Goal: Task Accomplishment & Management: Complete application form

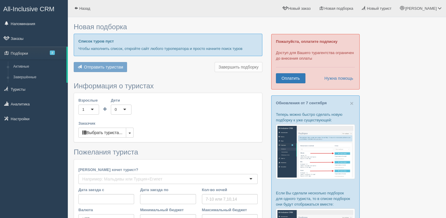
type input "9"
type input "1491400"
type input "1703400"
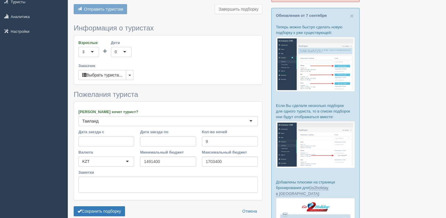
scroll to position [88, 0]
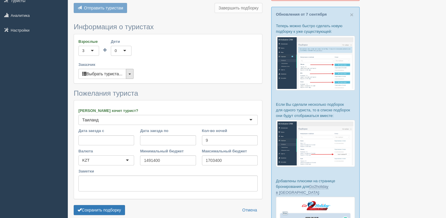
click at [129, 72] on button "button" at bounding box center [130, 74] width 8 height 10
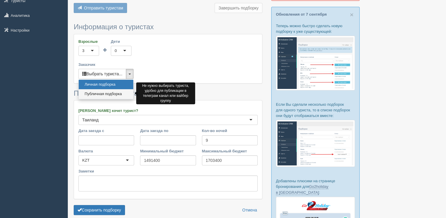
click at [105, 91] on link "Публичная подборка" at bounding box center [106, 94] width 55 height 10
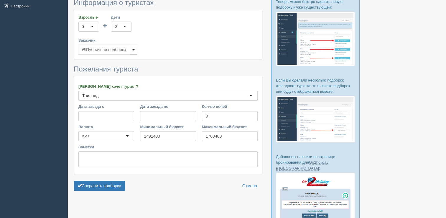
scroll to position [147, 0]
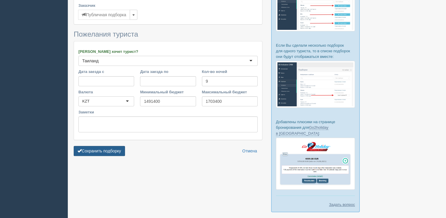
click at [114, 146] on button "Сохранить подборку" at bounding box center [99, 151] width 51 height 10
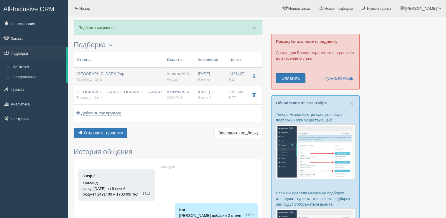
click at [159, 79] on div "[GEOGRAPHIC_DATA] Pop Таиланд, [GEOGRAPHIC_DATA]" at bounding box center [119, 76] width 86 height 11
type input "[GEOGRAPHIC_DATA] Pop"
type input "Таиланд"
type input "Ката"
type input "1491407.00"
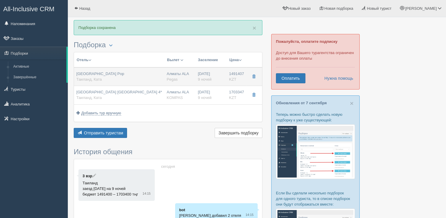
type input "Алматы ALA"
type input "Пхукет HKT"
type input "00:10"
type input "Air Astana"
type input "10:30"
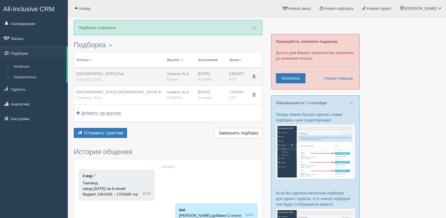
type input "9"
type input "Family Cozy"
type input "BB"
type input "Pegas"
type input "[URL][DOMAIN_NAME]"
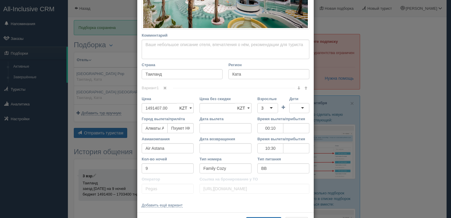
scroll to position [180, 0]
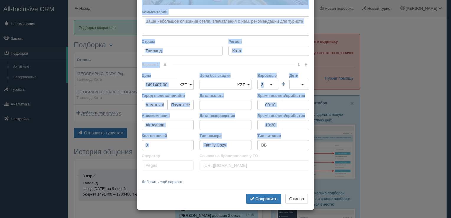
drag, startPoint x: 139, startPoint y: 31, endPoint x: 254, endPoint y: 152, distance: 166.5
click at [254, 152] on div "Название отеля [GEOGRAPHIC_DATA] Pop Ссылка на отель для туриста Фото отеля (сс…" at bounding box center [225, 17] width 176 height 343
copy div "Loremips dolor Sitame co adipi eli seddoei Temp incid (utlabo et dolorema) Al e…"
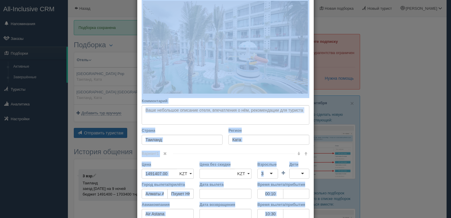
scroll to position [118, 0]
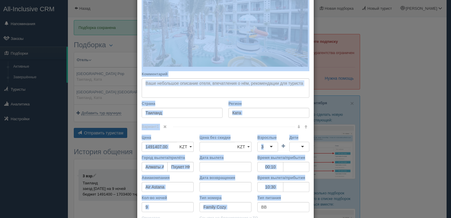
click at [387, 116] on div "× Редактировать тур Название отеля [GEOGRAPHIC_DATA] Ссылка на отель для турист…" at bounding box center [225, 109] width 451 height 218
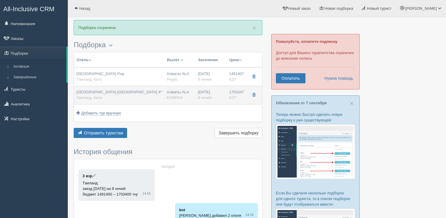
click at [143, 96] on div "[GEOGRAPHIC_DATA] [GEOGRAPHIC_DATA] 4* Таиланд, [GEOGRAPHIC_DATA]" at bounding box center [119, 94] width 86 height 11
type input "[GEOGRAPHIC_DATA] [GEOGRAPHIC_DATA] 4*"
type input "1703347.00"
type input "00:10"
type input "09:15"
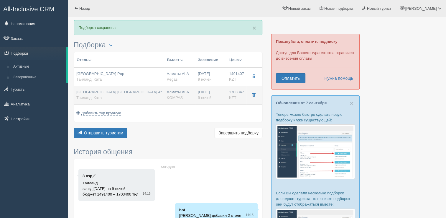
type input "10:30"
type input "15:40"
type input "FAMILY COZY (KING+BUNK BED)"
type input "KOMPAS"
type input "[URL][DOMAIN_NAME]"
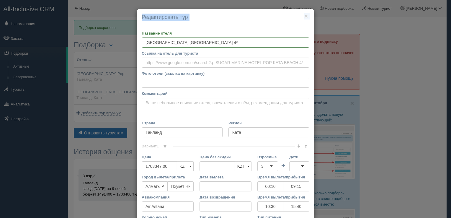
scroll to position [81, 0]
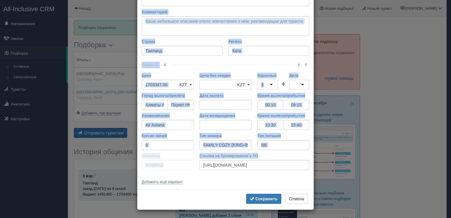
drag, startPoint x: 139, startPoint y: 31, endPoint x: 261, endPoint y: 153, distance: 171.8
click at [261, 153] on div "Название отеля [GEOGRAPHIC_DATA] [GEOGRAPHIC_DATA] 4* Ссылка на отель для турис…" at bounding box center [225, 67] width 176 height 244
copy div "Loremips dolor Sitame co adipi eli seddoei Temp incid (utlabo et dolorema) Al e…"
